Goal: Information Seeking & Learning: Check status

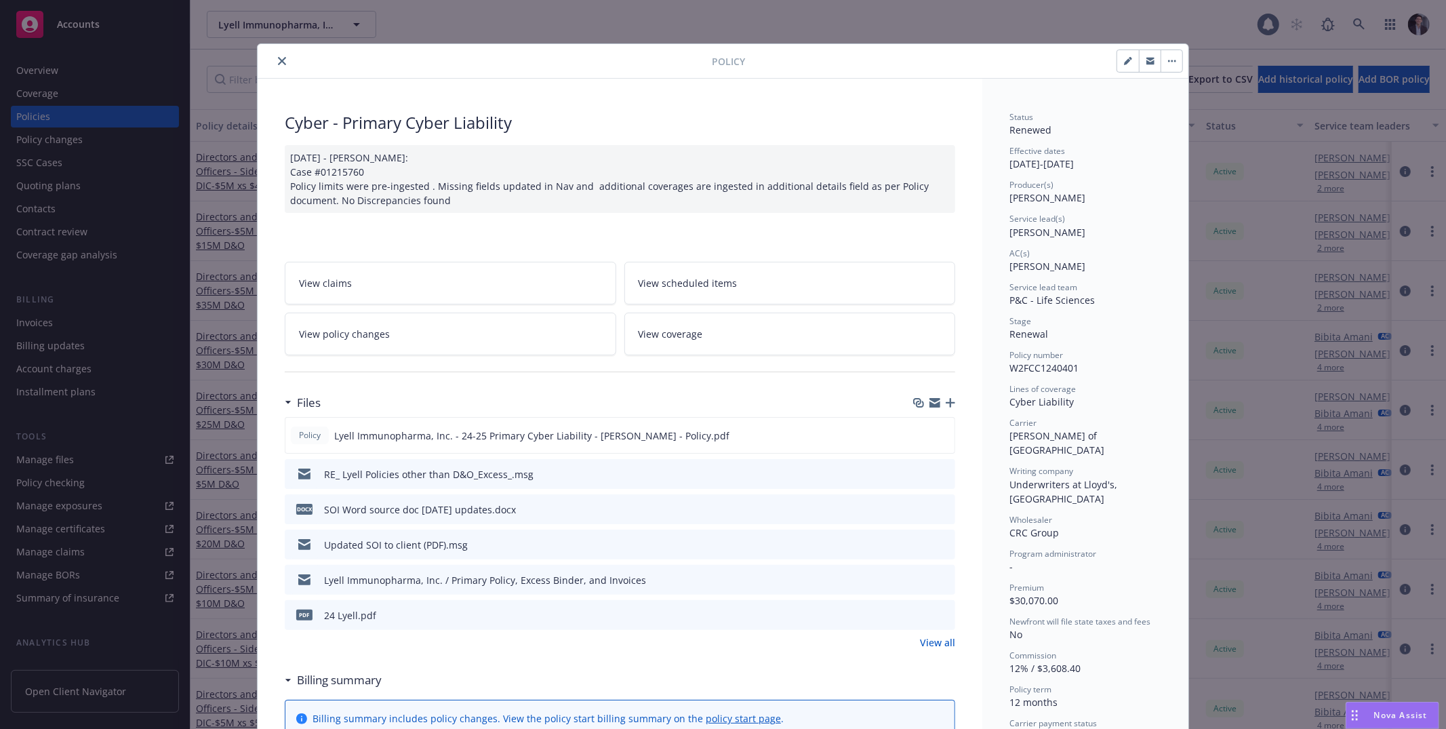
click at [1103, 167] on div "Effective dates [DATE] - [DATE]" at bounding box center [1085, 158] width 152 height 26
click at [1103, 166] on div "Effective dates [DATE] - [DATE]" at bounding box center [1085, 158] width 152 height 26
drag, startPoint x: 1103, startPoint y: 166, endPoint x: 1101, endPoint y: 140, distance: 26.6
click at [1101, 142] on div "Status Renewed Effective dates [DATE] - [DATE] Producer(s) [PERSON_NAME] Servic…" at bounding box center [1085, 444] width 152 height 666
click at [1100, 139] on div "Status Renewed Effective dates [DATE] - [DATE] Producer(s) [PERSON_NAME] Servic…" at bounding box center [1085, 444] width 152 height 666
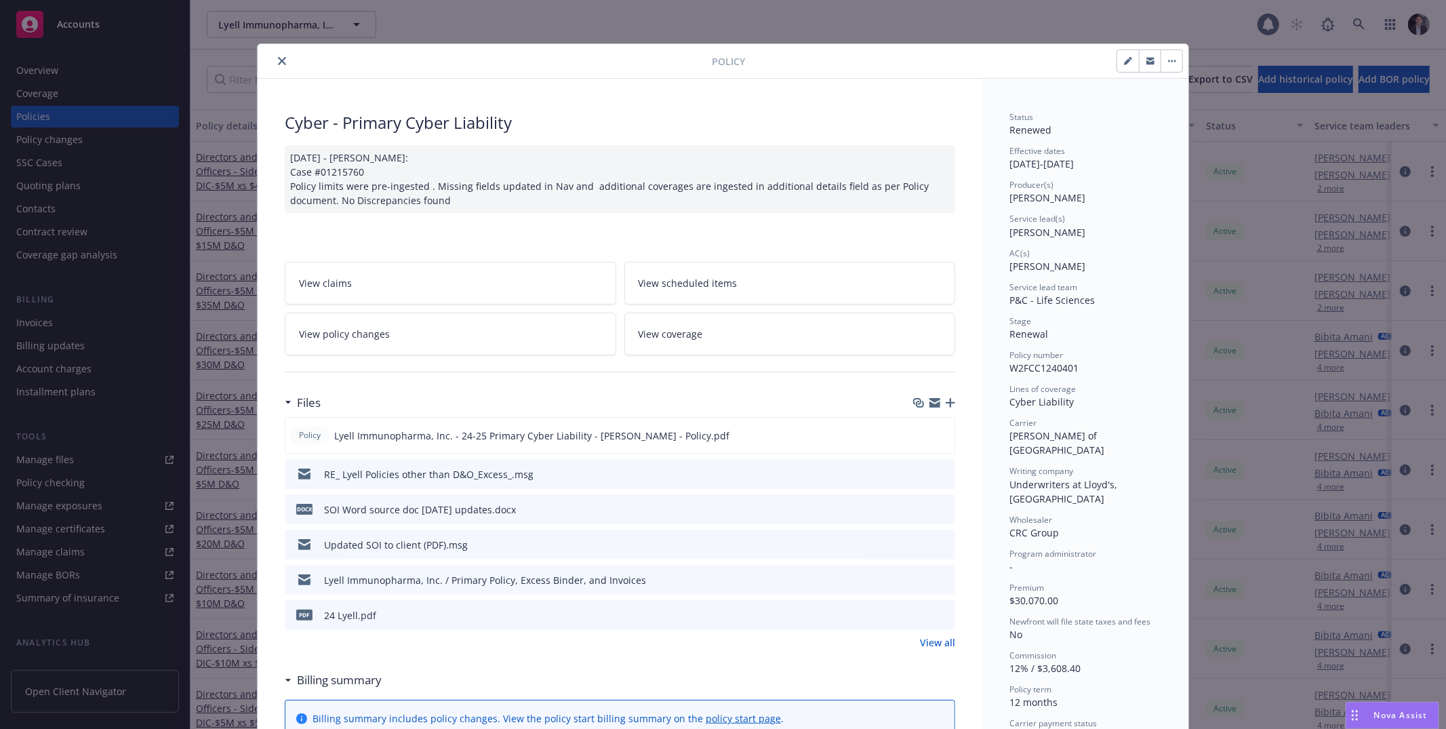
click at [1100, 139] on div "Status Renewed Effective dates [DATE] - [DATE] Producer(s) [PERSON_NAME] Servic…" at bounding box center [1085, 444] width 152 height 666
drag, startPoint x: 1100, startPoint y: 139, endPoint x: 1110, endPoint y: 165, distance: 28.1
click at [1110, 163] on div "Status Renewed Effective dates [DATE] - [DATE] Producer(s) [PERSON_NAME] Servic…" at bounding box center [1085, 444] width 152 height 666
click at [1185, 233] on div "Policy Cyber - Primary Cyber Liability [DATE] - [PERSON_NAME]: Case #01215760 P…" at bounding box center [723, 364] width 1446 height 729
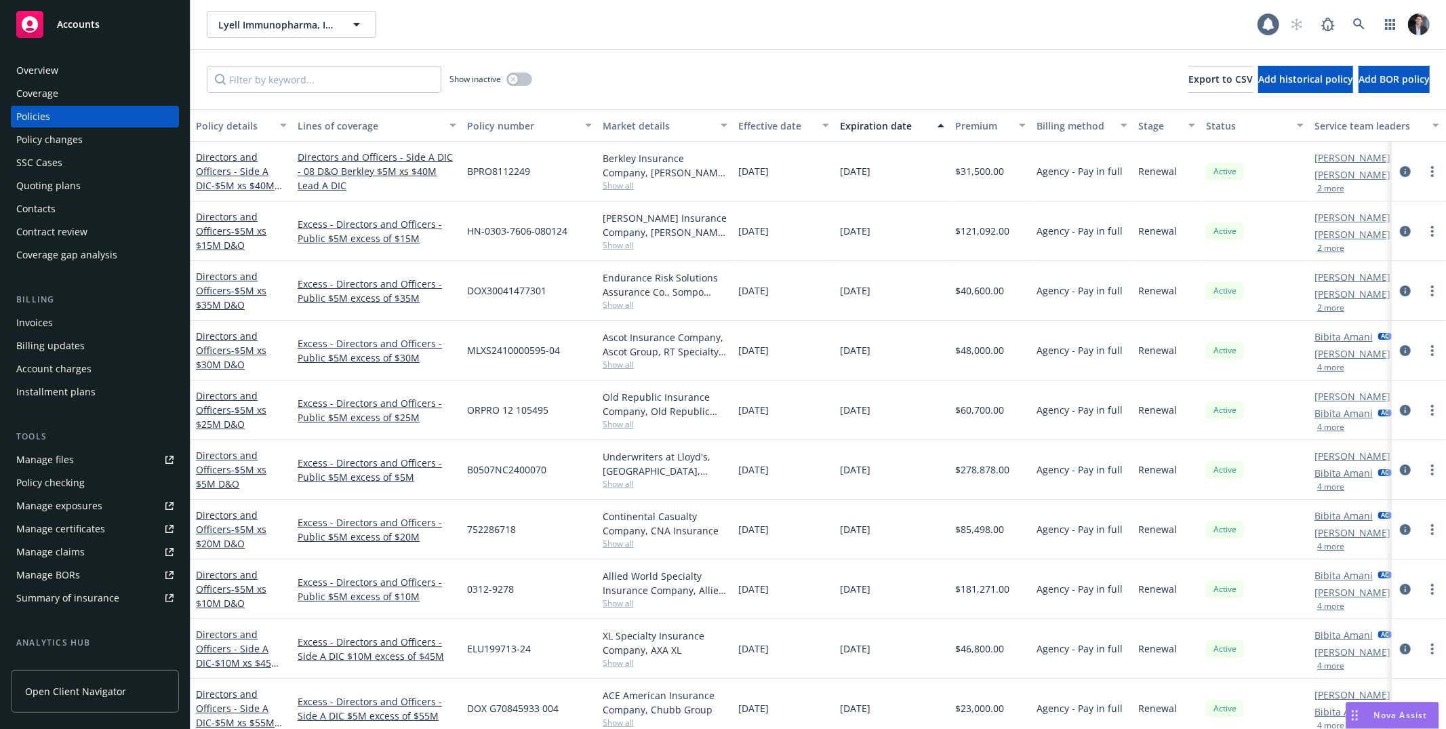
click at [1278, 268] on div "Active" at bounding box center [1254, 291] width 108 height 60
click at [893, 101] on div "Show inactive Export to CSV Add historical policy Add BOR policy" at bounding box center [817, 79] width 1255 height 60
